Goal: Transaction & Acquisition: Purchase product/service

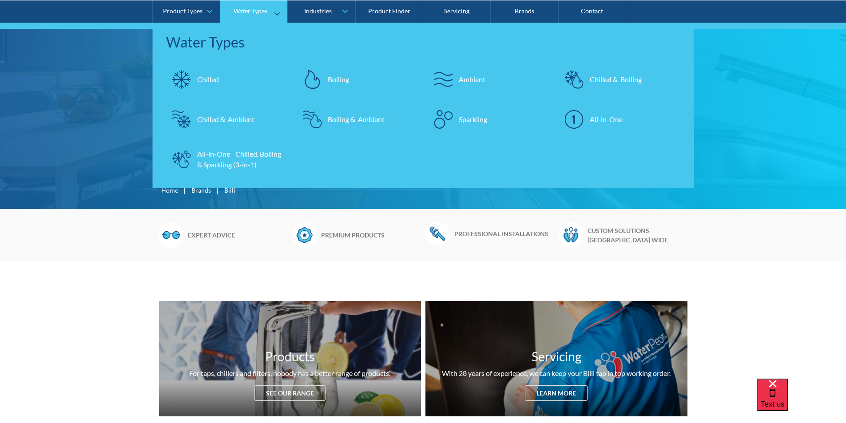
click at [204, 77] on div "Chilled" at bounding box center [208, 79] width 22 height 11
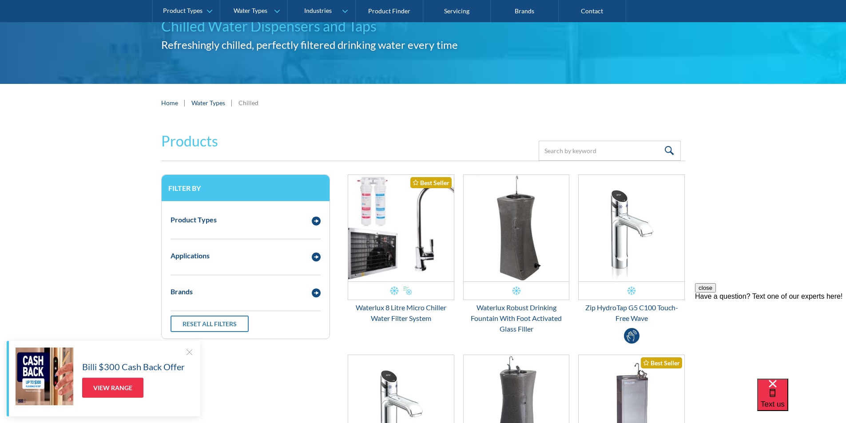
scroll to position [89, 0]
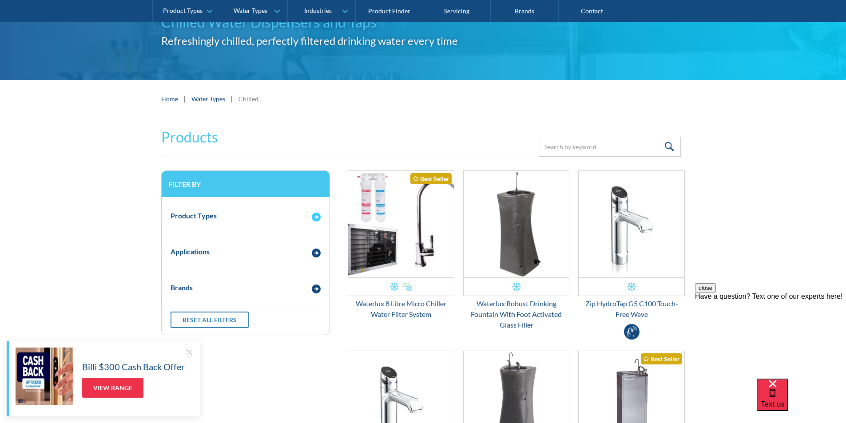
click at [318, 219] on img "Email Form 3" at bounding box center [316, 217] width 9 height 9
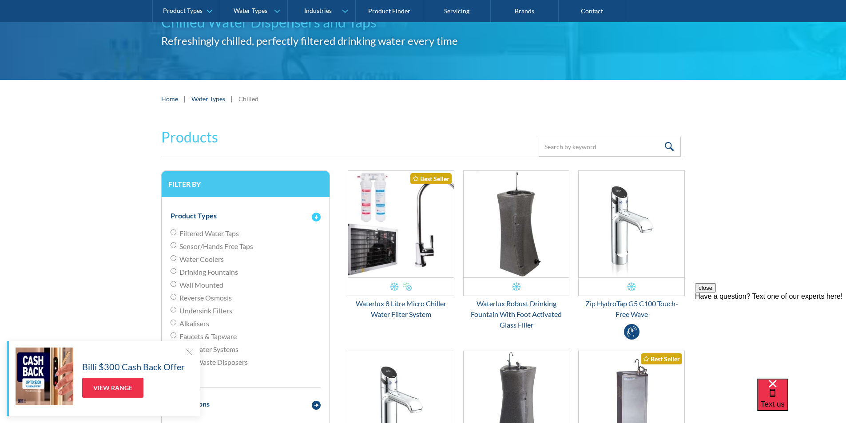
scroll to position [133, 0]
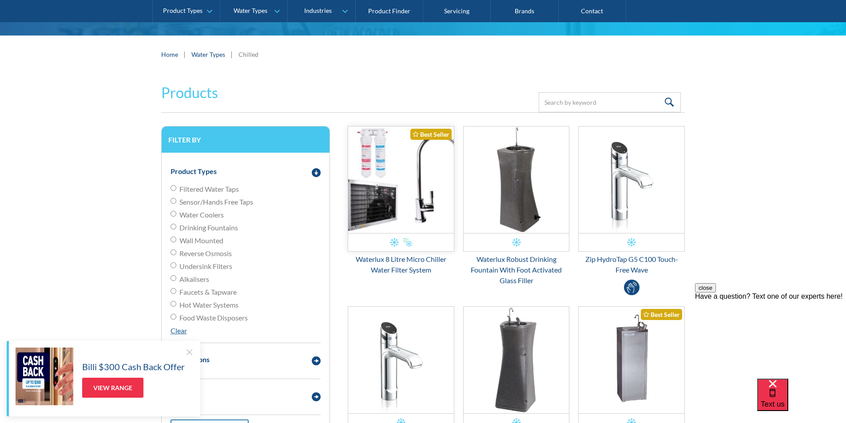
click at [413, 198] on img "Email Form 3" at bounding box center [401, 180] width 106 height 107
